Goal: Information Seeking & Learning: Learn about a topic

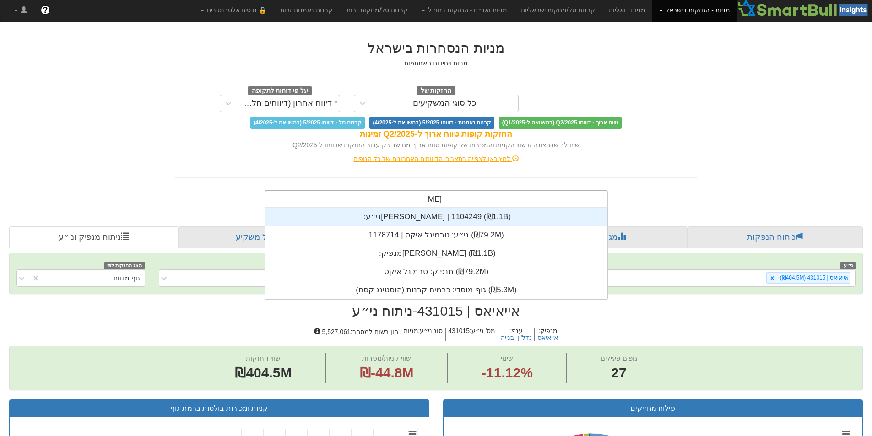
scroll to position [37, 0]
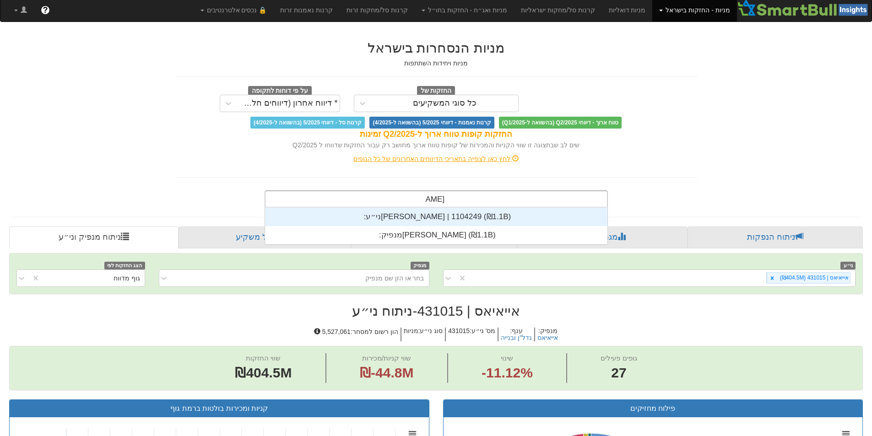
type input "[PERSON_NAME]"
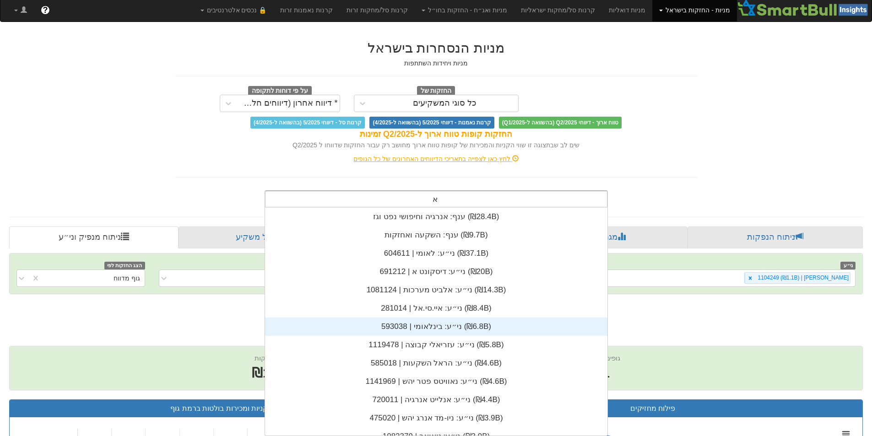
scroll to position [7, 0]
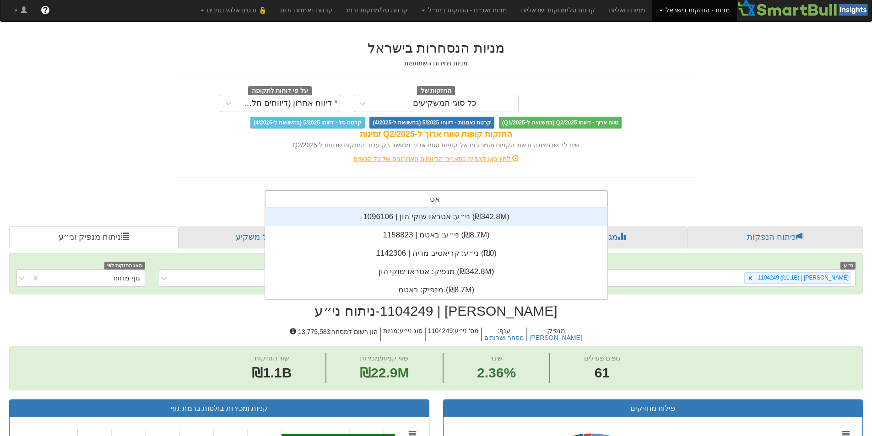
type input "אטר"
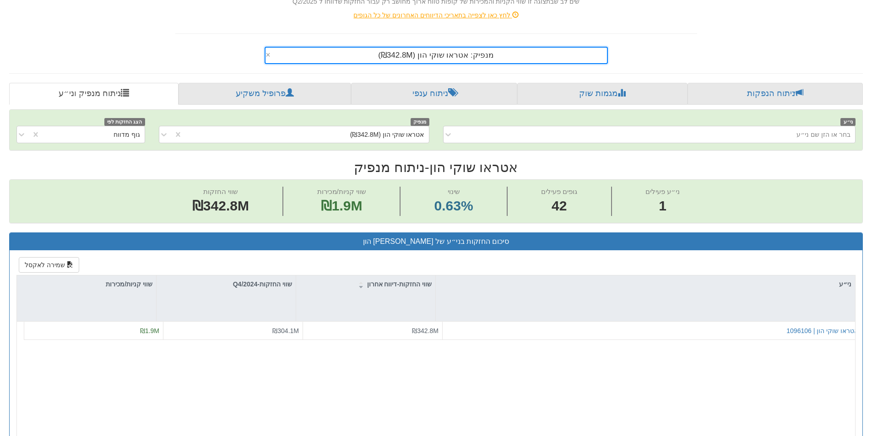
scroll to position [137, 0]
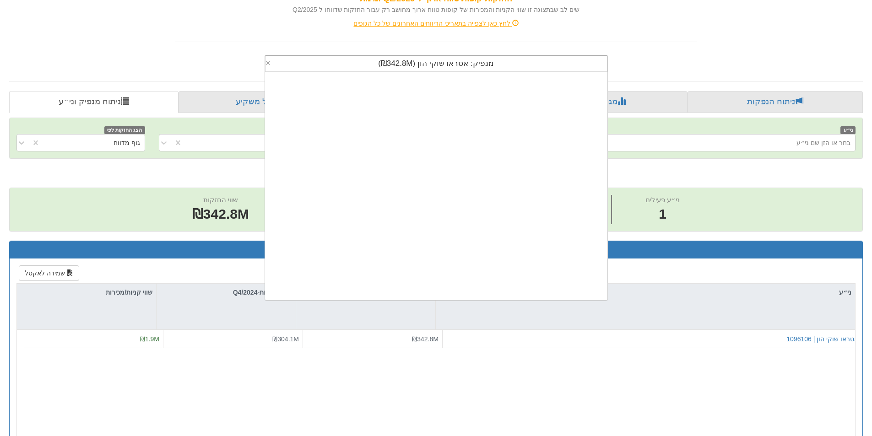
click at [399, 63] on span "מנפיק: ‏אטראו שוקי הון ‎(₪342.8M)‎" at bounding box center [436, 63] width 116 height 9
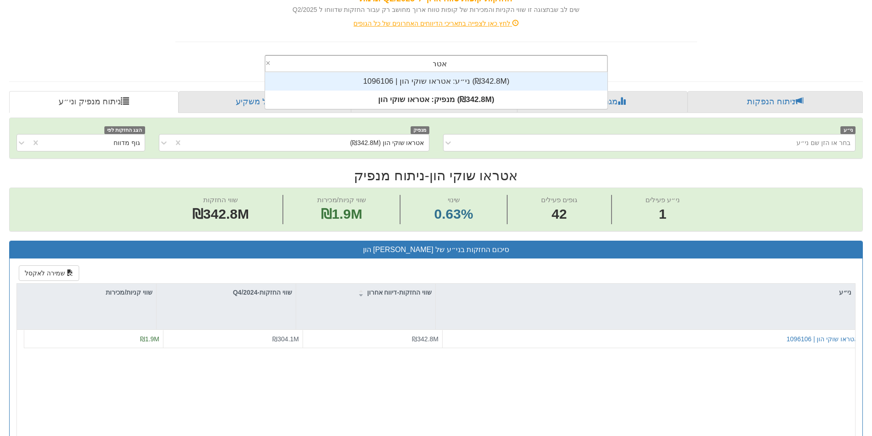
scroll to position [37, 0]
type input "אטראו"
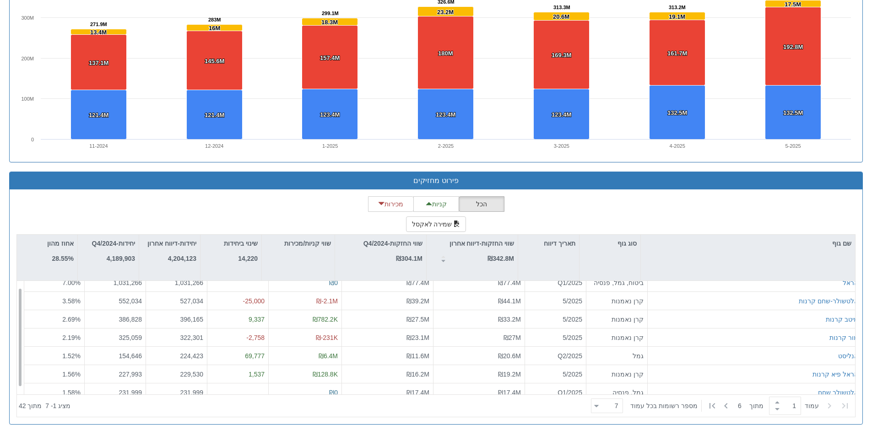
scroll to position [15, 0]
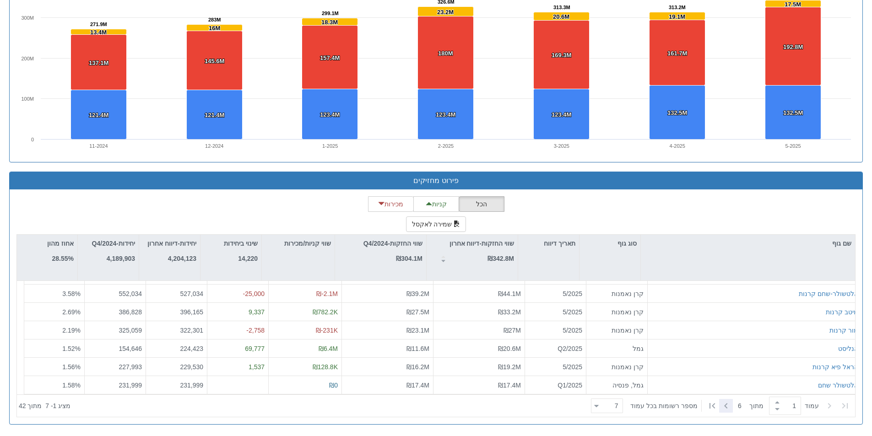
click at [721, 405] on icon at bounding box center [725, 405] width 11 height 11
type input "2"
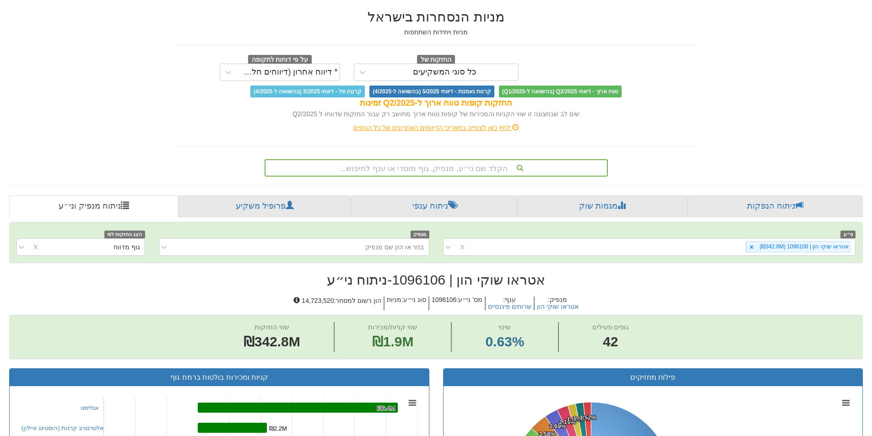
scroll to position [0, 0]
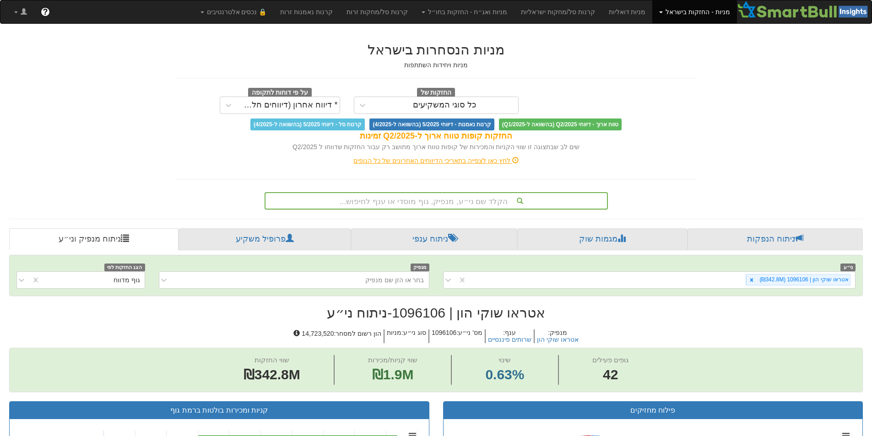
click at [480, 201] on div "הקלד שם ני״ע, מנפיק, גוף מוסדי או ענף לחיפוש..." at bounding box center [435, 201] width 341 height 16
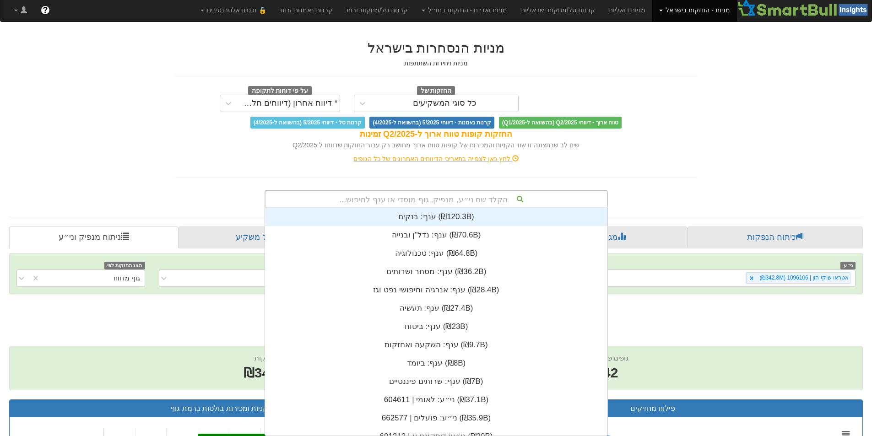
scroll to position [228, 0]
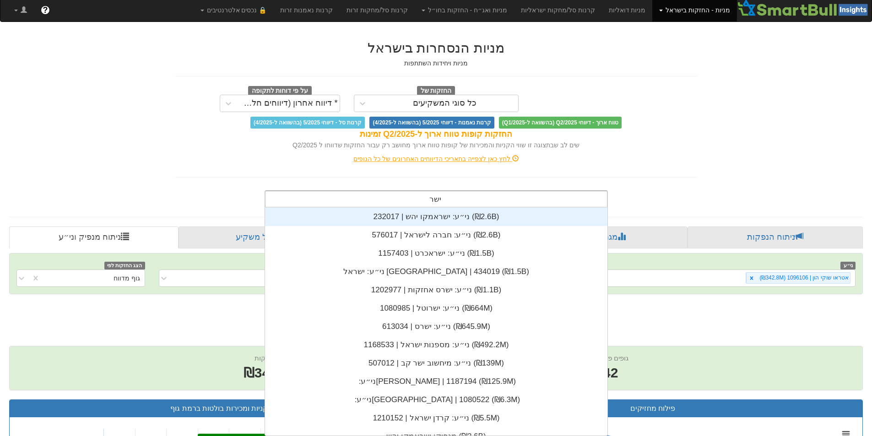
type input "ישרס"
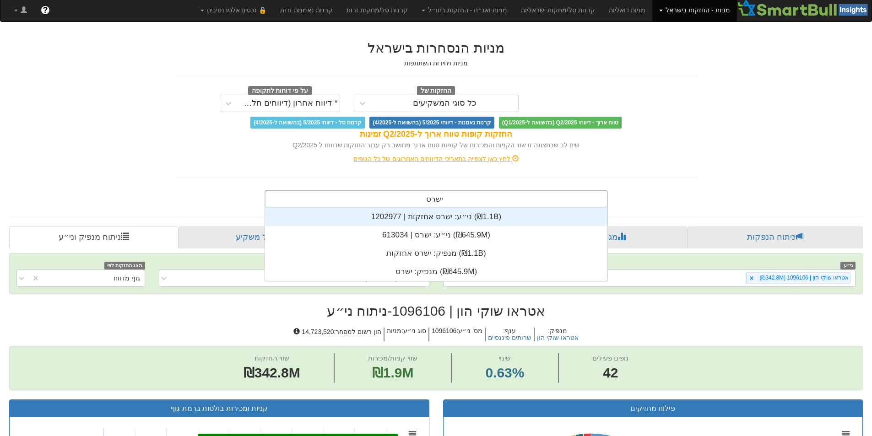
scroll to position [73, 0]
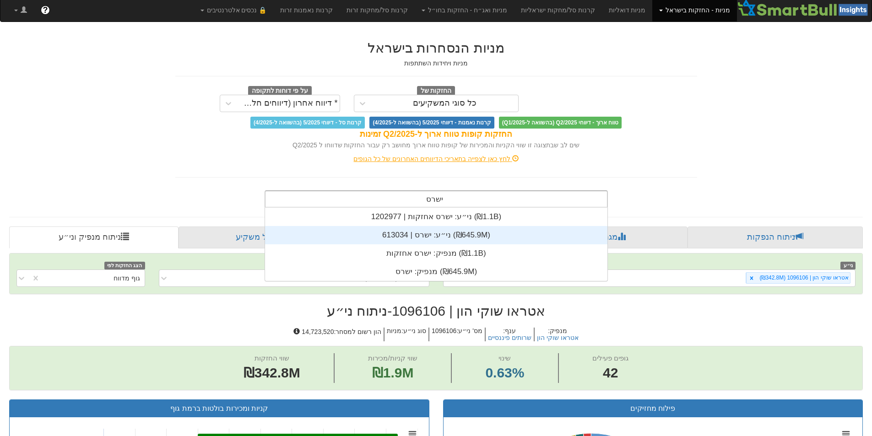
click at [426, 237] on div "ני״ע: ‏ישרס | 613034 ‎(₪645.9M)‎" at bounding box center [436, 235] width 342 height 18
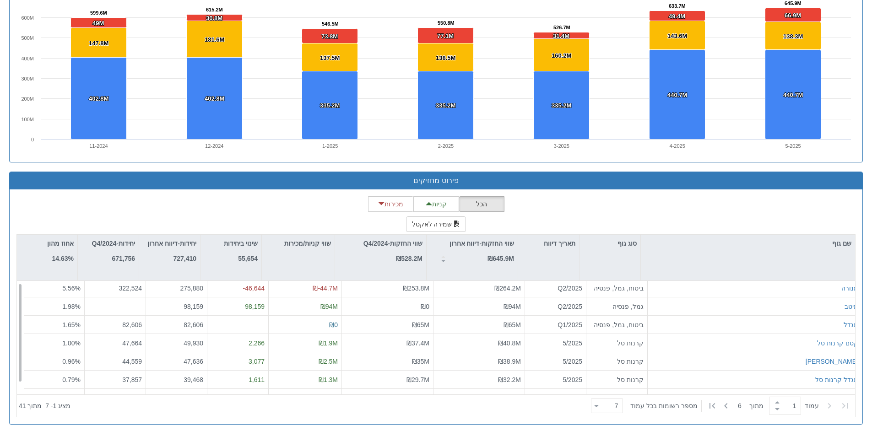
scroll to position [15, 0]
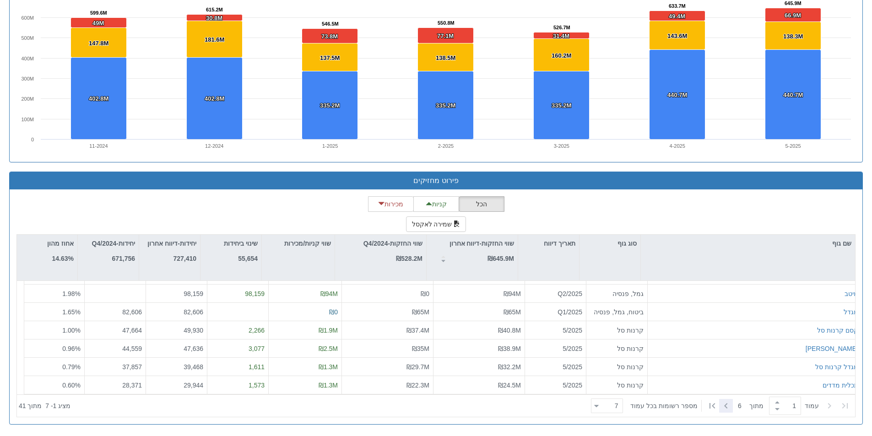
click at [722, 407] on icon at bounding box center [725, 405] width 11 height 11
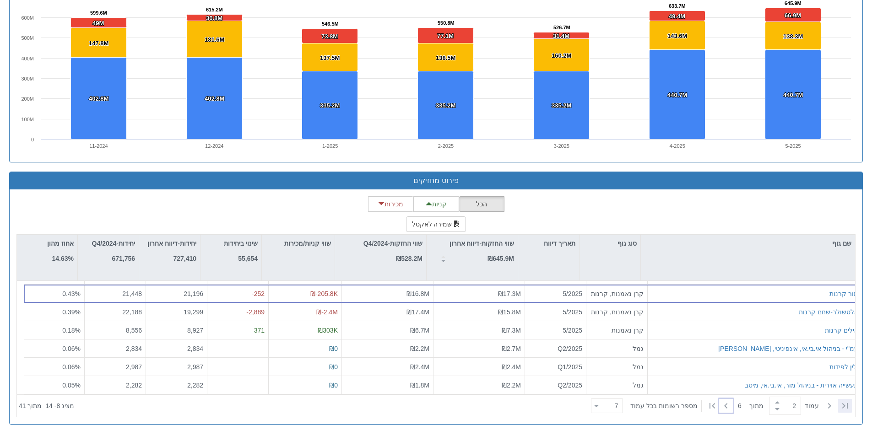
click at [847, 402] on icon at bounding box center [844, 405] width 11 height 11
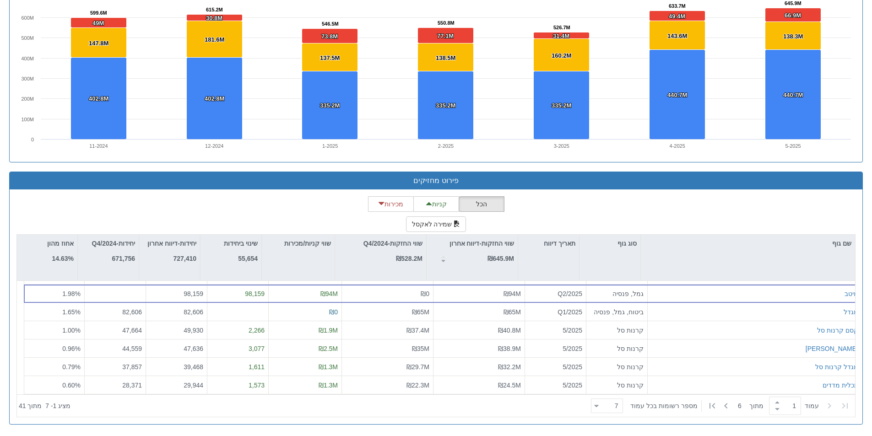
scroll to position [0, 0]
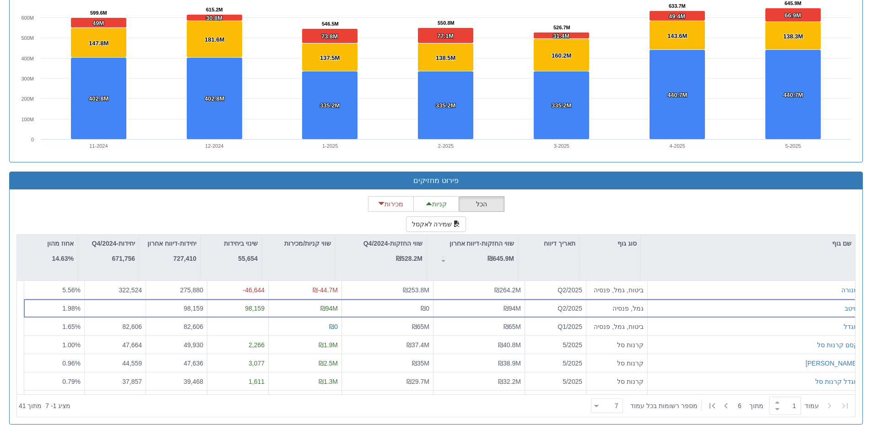
click at [847, 402] on icon at bounding box center [844, 405] width 11 height 11
click at [721, 406] on icon at bounding box center [725, 405] width 11 height 11
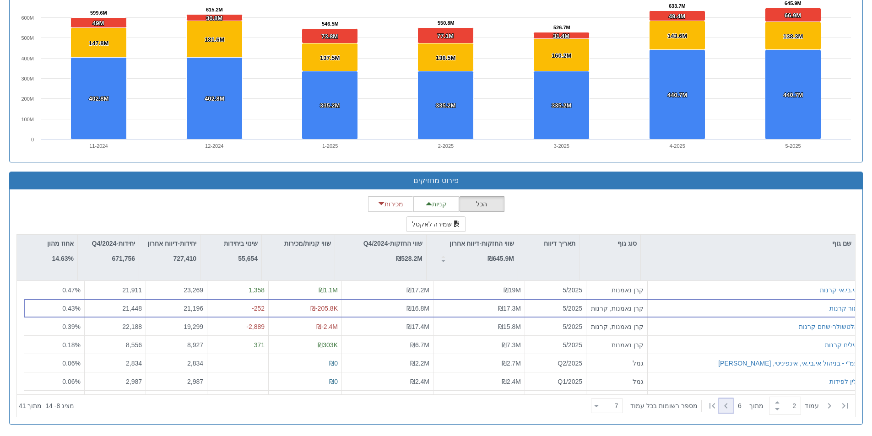
click at [721, 406] on icon at bounding box center [725, 405] width 11 height 11
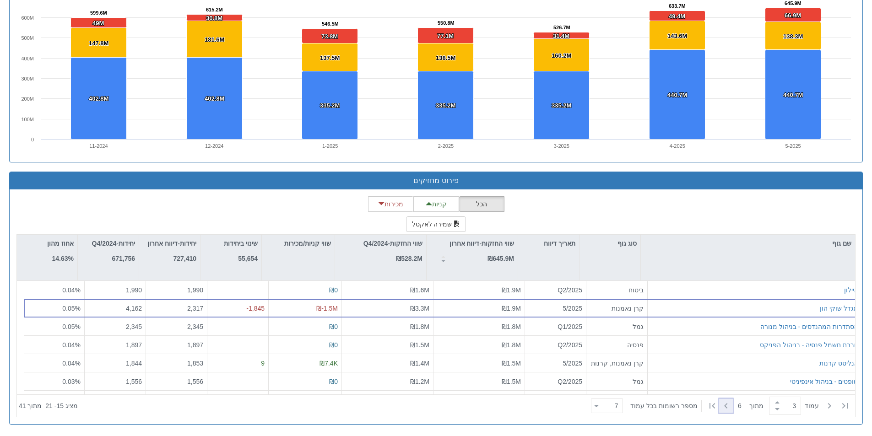
click at [721, 406] on icon at bounding box center [725, 405] width 11 height 11
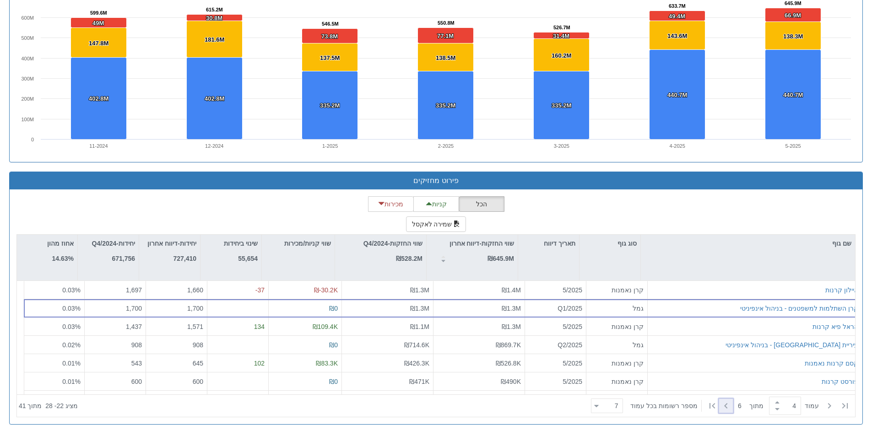
click at [721, 406] on icon at bounding box center [725, 405] width 11 height 11
type input "5"
